Goal: Task Accomplishment & Management: Manage account settings

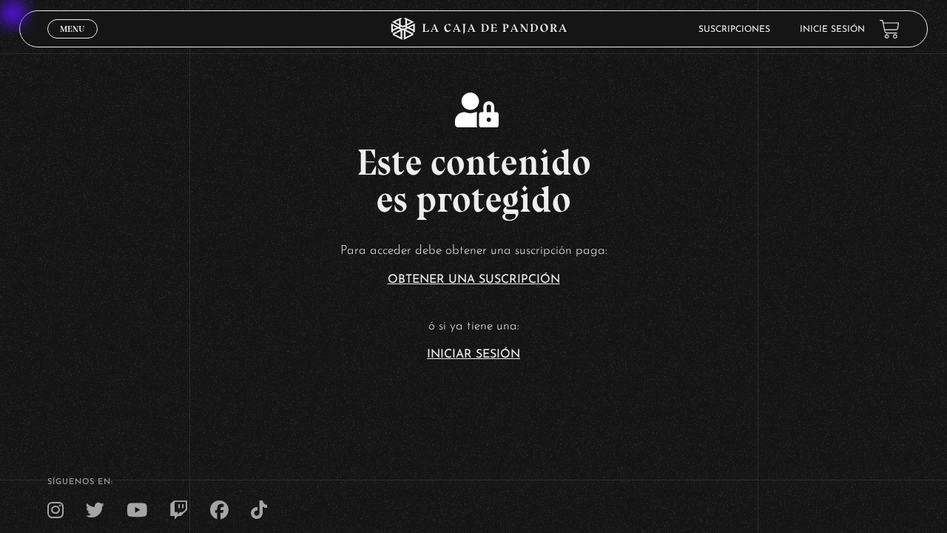
click at [474, 355] on link "Iniciar Sesión" at bounding box center [473, 354] width 93 height 12
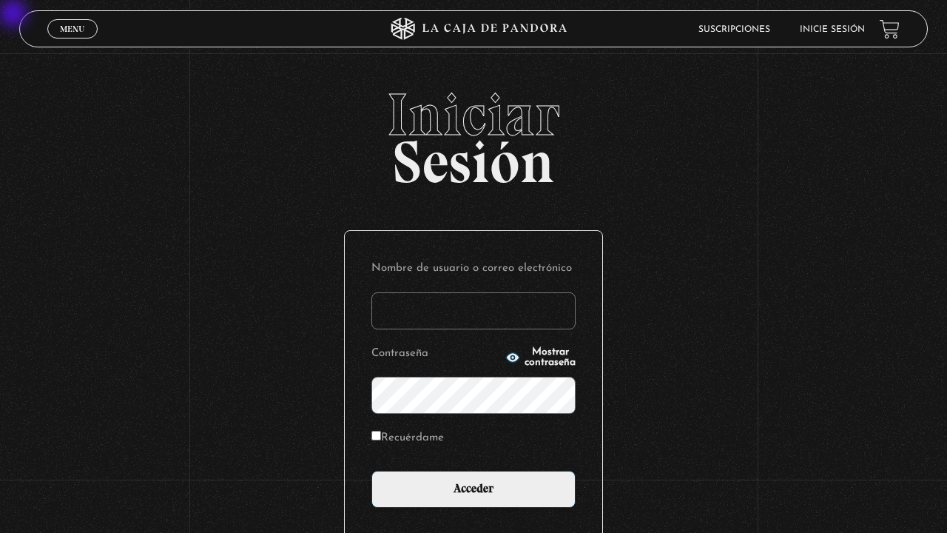
click at [511, 357] on circle "button" at bounding box center [513, 358] width 4 height 4
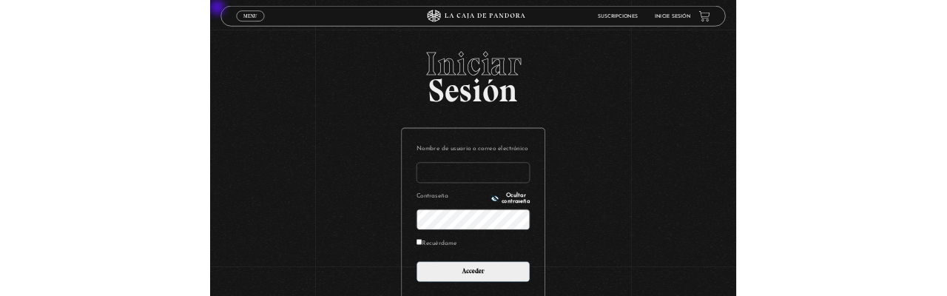
scroll to position [40, 0]
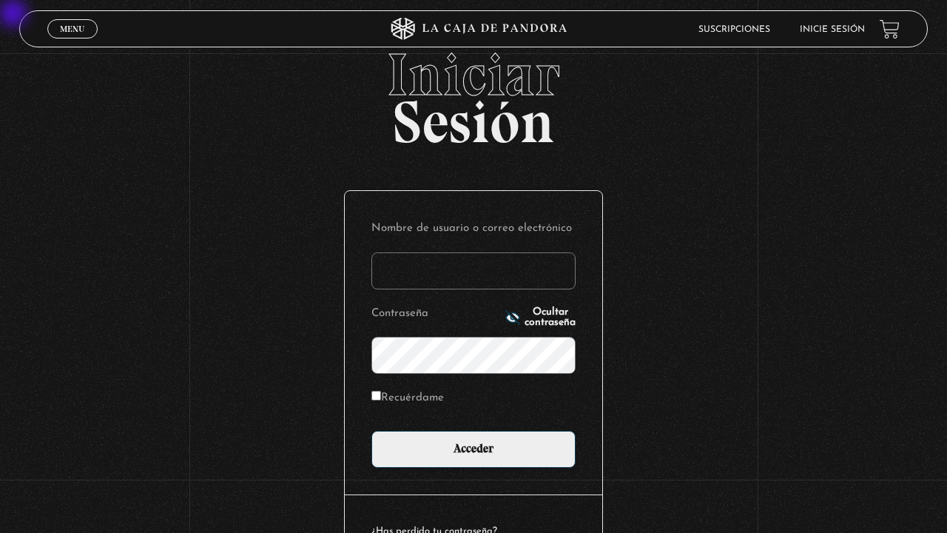
click at [374, 395] on input "Recuérdame" at bounding box center [376, 396] width 10 height 10
checkbox input "true"
click at [387, 275] on input "Nombre de usuario o correo electrónico" at bounding box center [473, 270] width 204 height 37
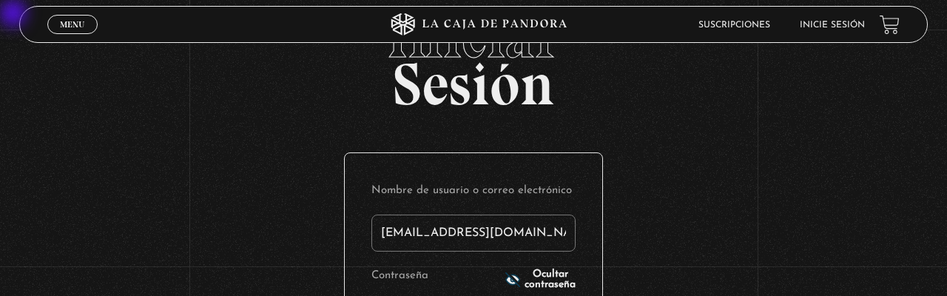
type input "[EMAIL_ADDRESS][DOMAIN_NAME]"
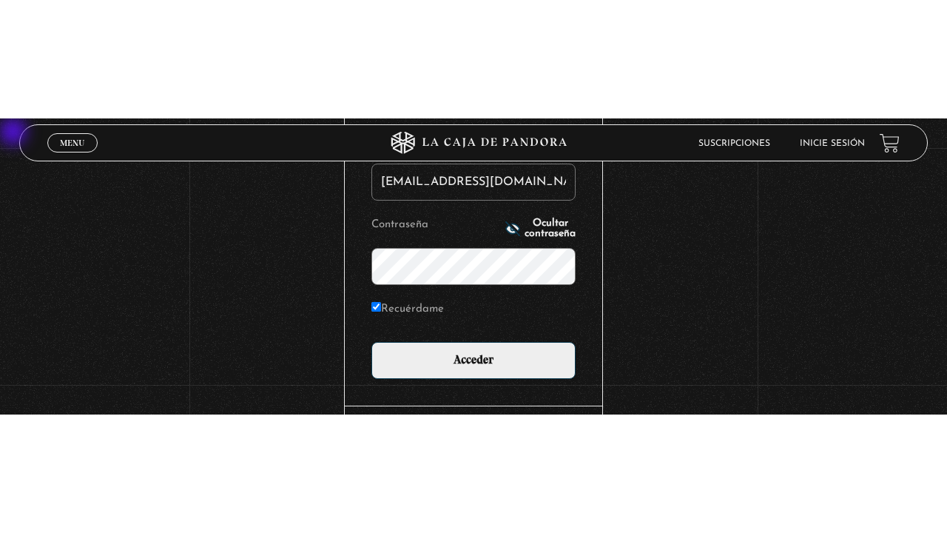
scroll to position [127, 0]
